Goal: Task Accomplishment & Management: Use online tool/utility

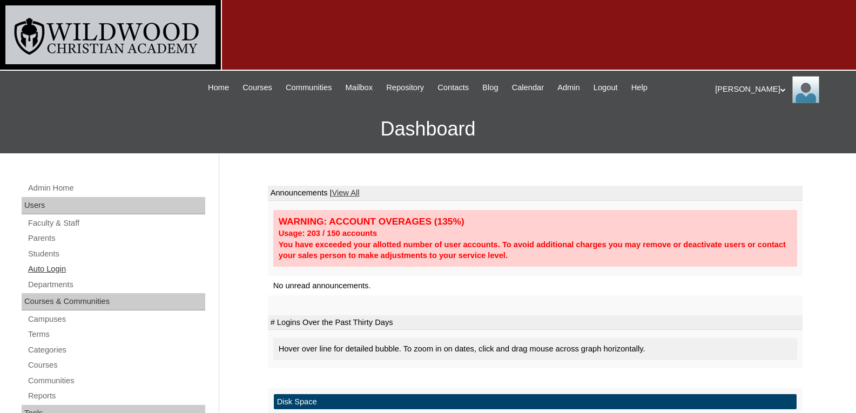
click at [57, 272] on link "Auto Login" at bounding box center [116, 270] width 178 height 14
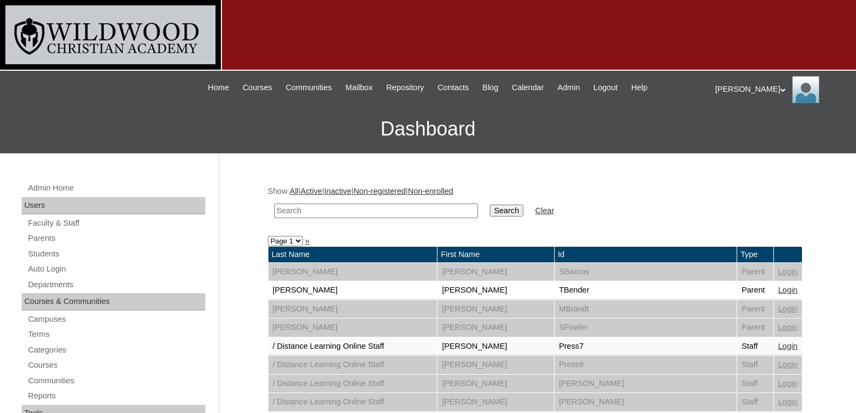
click at [299, 214] on input "text" at bounding box center [376, 211] width 204 height 15
type input "pal"
click at [490, 205] on input "Search" at bounding box center [506, 211] width 33 height 12
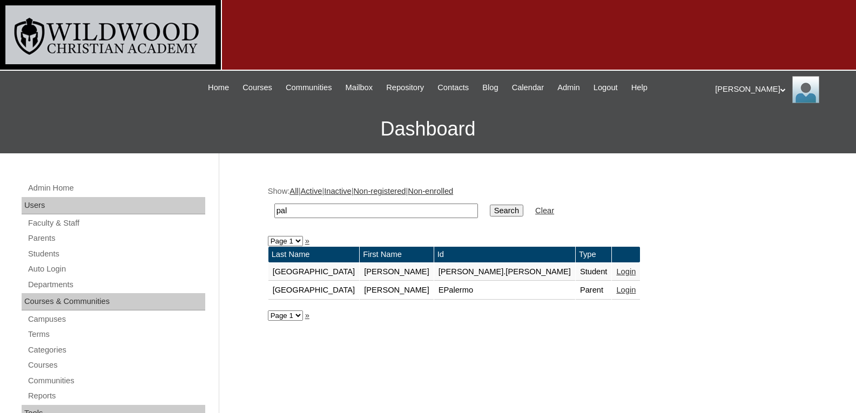
click at [616, 270] on link "Login" at bounding box center [625, 271] width 19 height 9
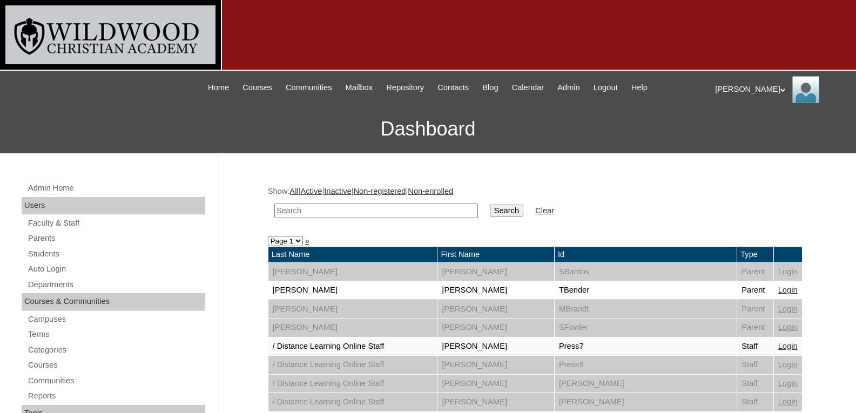
click at [366, 208] on input "text" at bounding box center [376, 211] width 204 height 15
click at [39, 268] on link "Auto Login" at bounding box center [116, 270] width 178 height 14
click at [284, 217] on input "text" at bounding box center [376, 211] width 204 height 15
type input "pal"
click at [490, 205] on input "Search" at bounding box center [506, 211] width 33 height 12
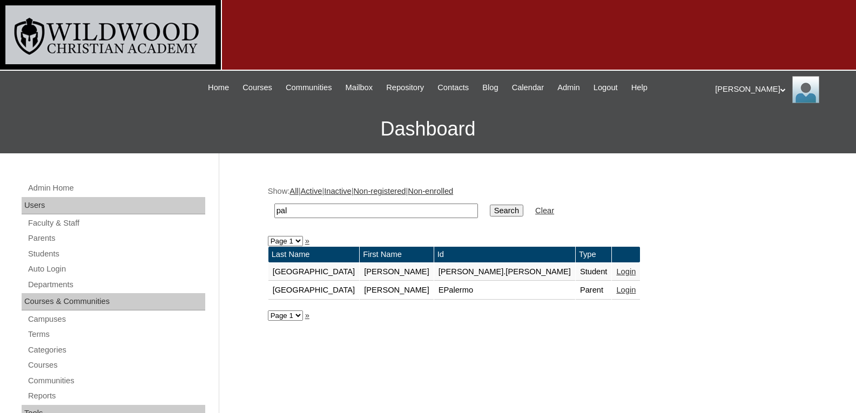
click at [616, 291] on link "Login" at bounding box center [625, 290] width 19 height 9
